Goal: Information Seeking & Learning: Learn about a topic

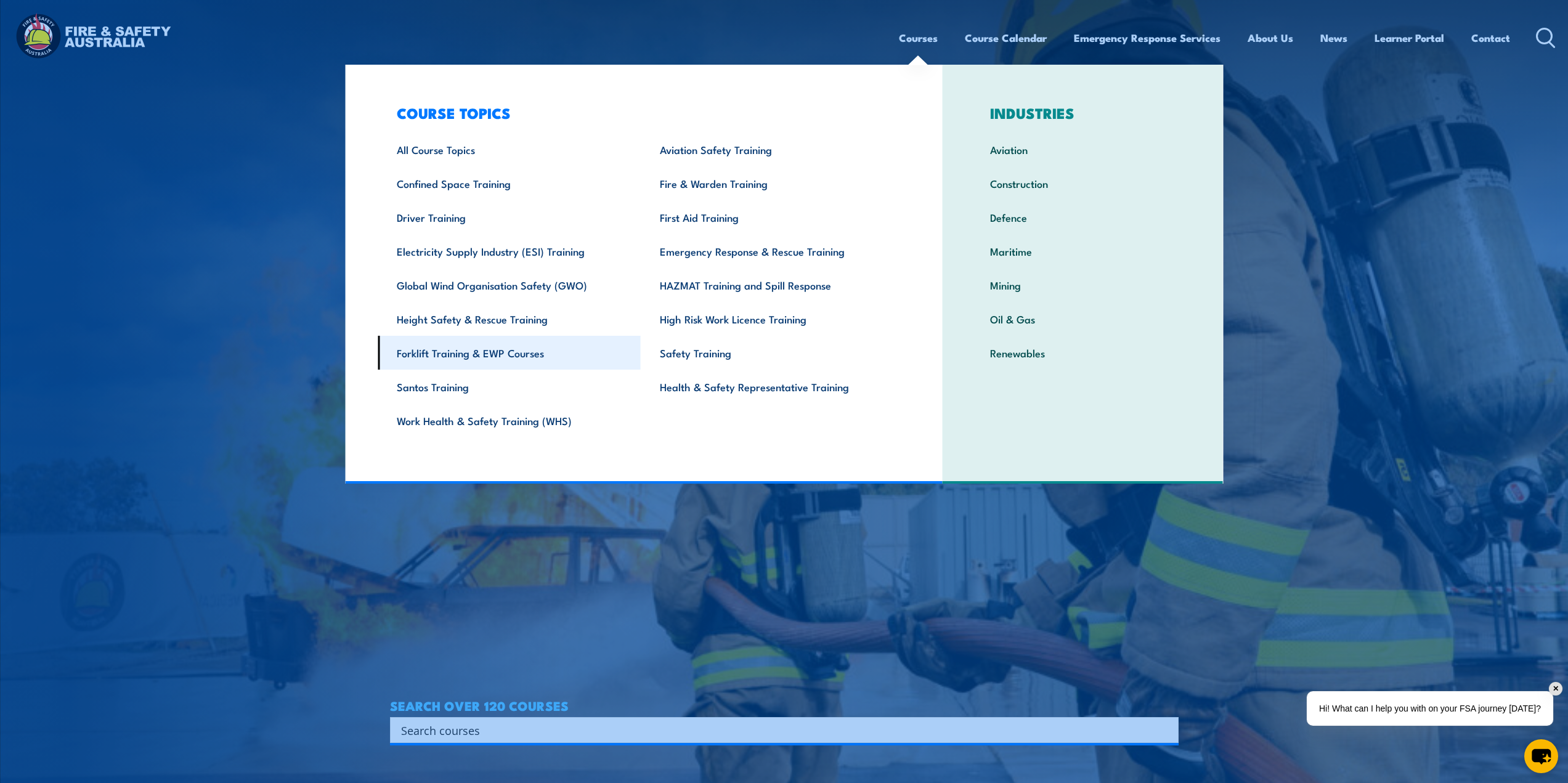
click at [516, 352] on link "Forklift Training & EWP Courses" at bounding box center [509, 352] width 263 height 34
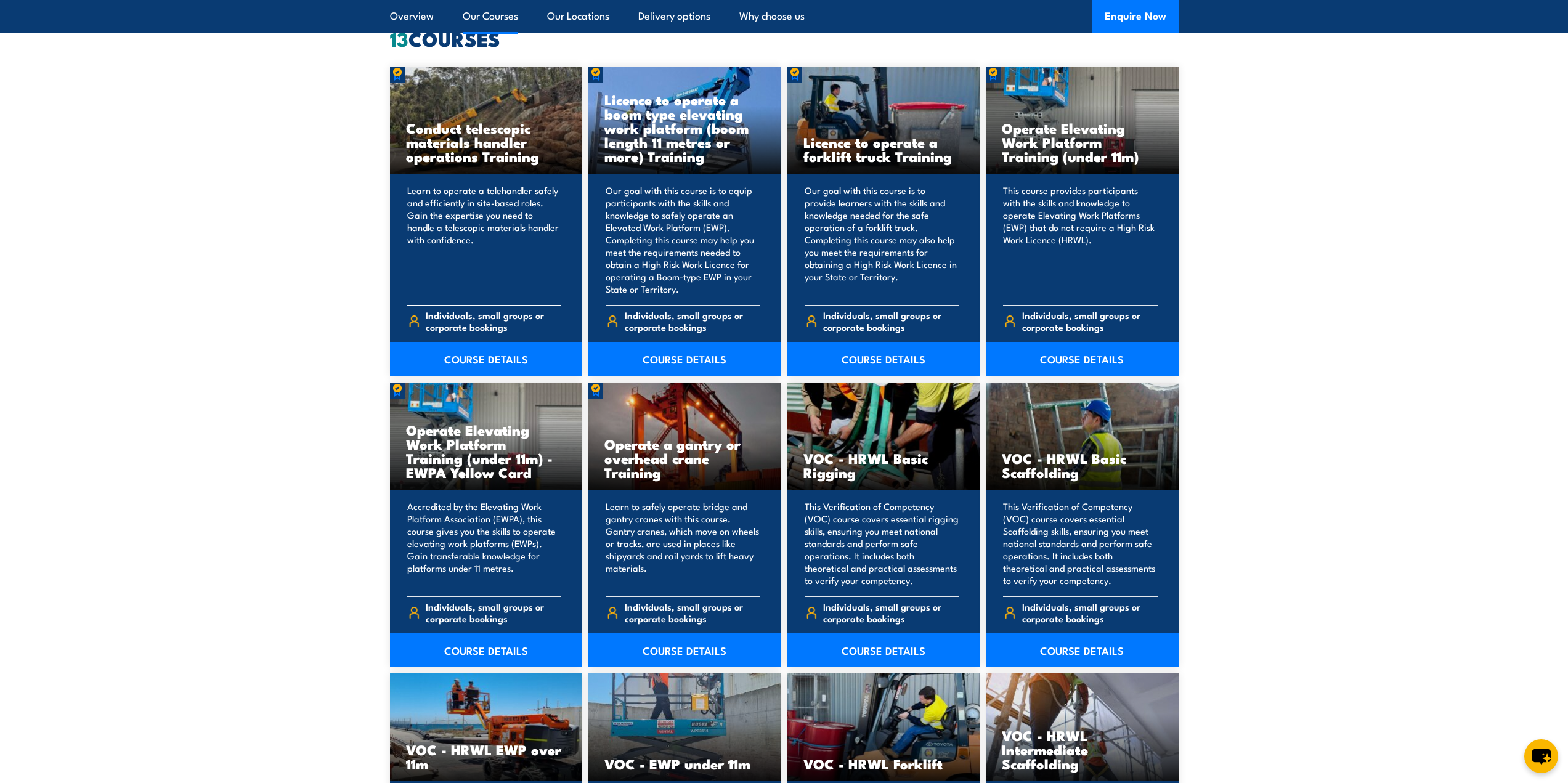
scroll to position [985, 0]
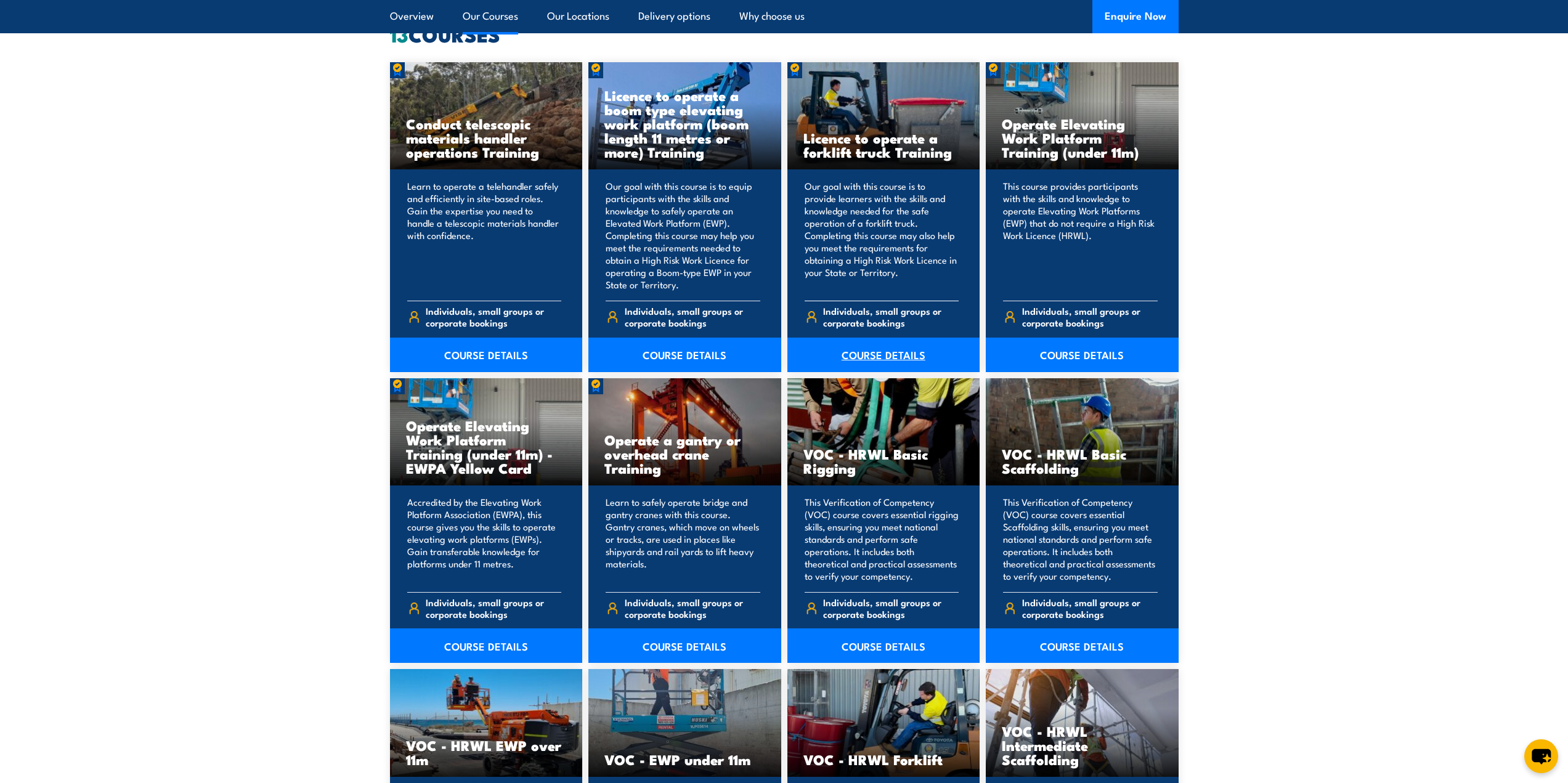
click at [882, 361] on link "COURSE DETAILS" at bounding box center [884, 355] width 193 height 34
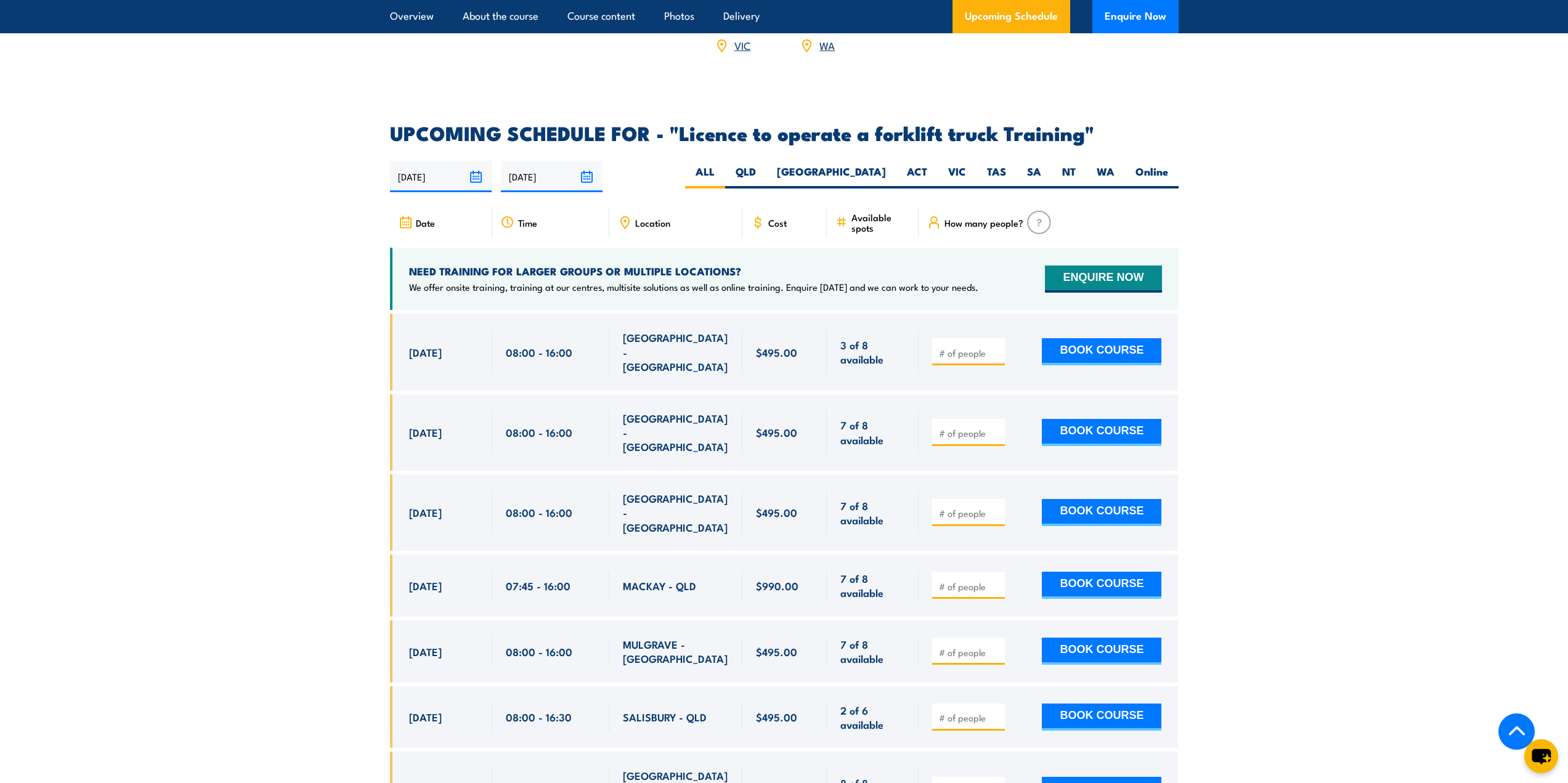
scroll to position [2094, 0]
